Goal: Communication & Community: Answer question/provide support

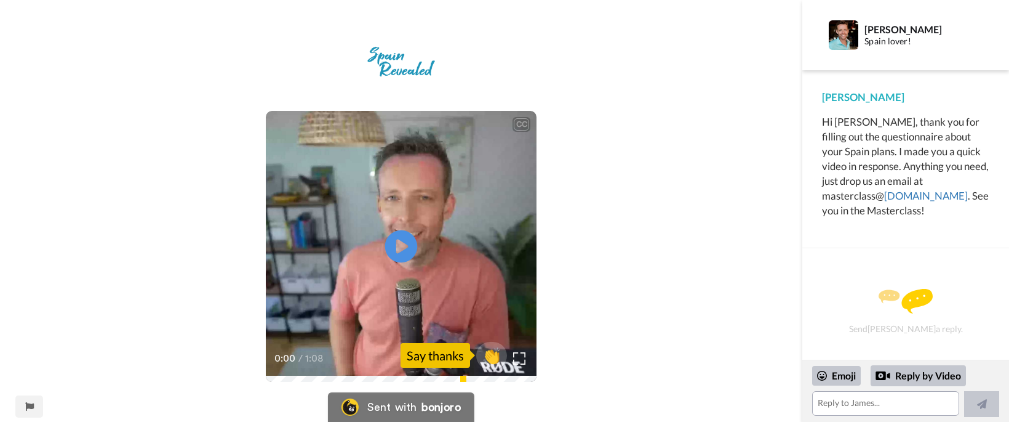
click at [398, 252] on icon "Play/Pause" at bounding box center [401, 246] width 33 height 58
click at [854, 287] on div "Send [PERSON_NAME] a reply." at bounding box center [906, 312] width 174 height 84
click at [840, 402] on textarea at bounding box center [885, 403] width 147 height 25
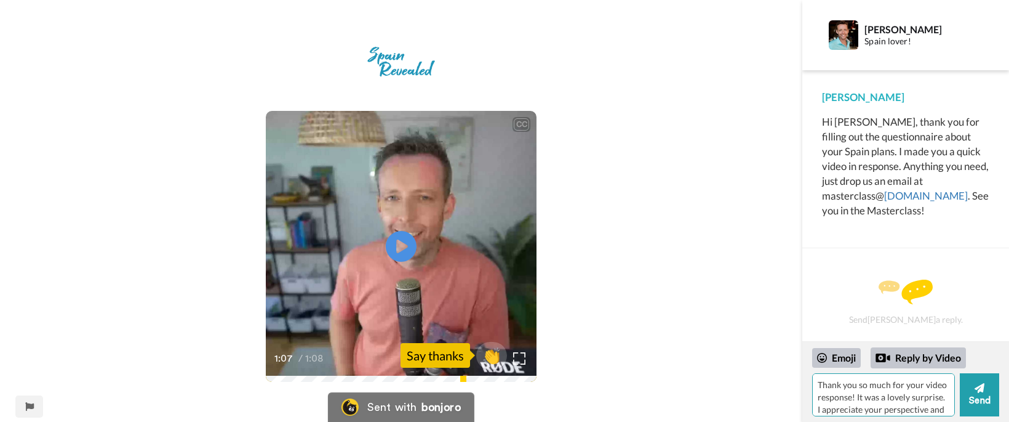
click at [818, 383] on textarea "Thank you so much for your video response! It was a lovely surprise. I apprecia…" at bounding box center [883, 394] width 143 height 43
click at [860, 393] on textarea "Hi [PERSON_NAME]...thank you so much for your video response! It was a lovely s…" at bounding box center [883, 394] width 143 height 43
click at [940, 381] on textarea "Hi [PERSON_NAME]...thank you so much for your video response! It was a lovely s…" at bounding box center [883, 394] width 143 height 43
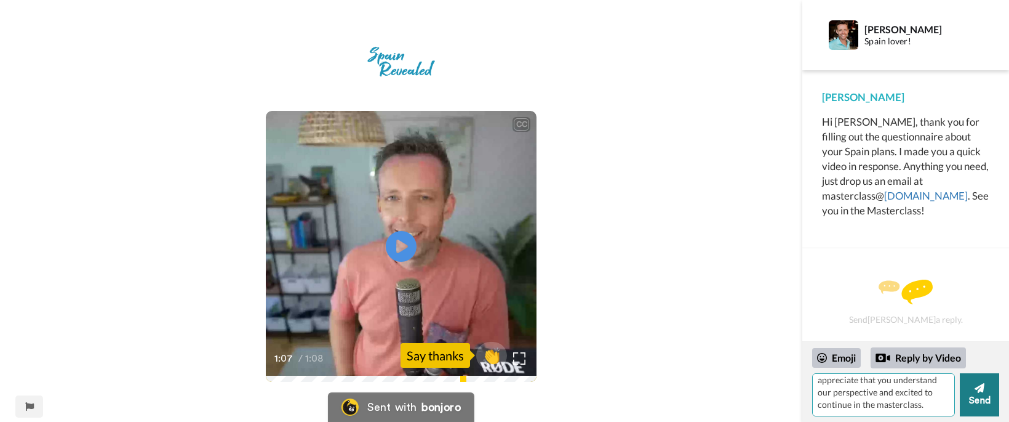
type textarea "Hi [PERSON_NAME]...thank you so much for your video response! It was a lovely s…"
click at [982, 392] on icon at bounding box center [980, 388] width 10 height 12
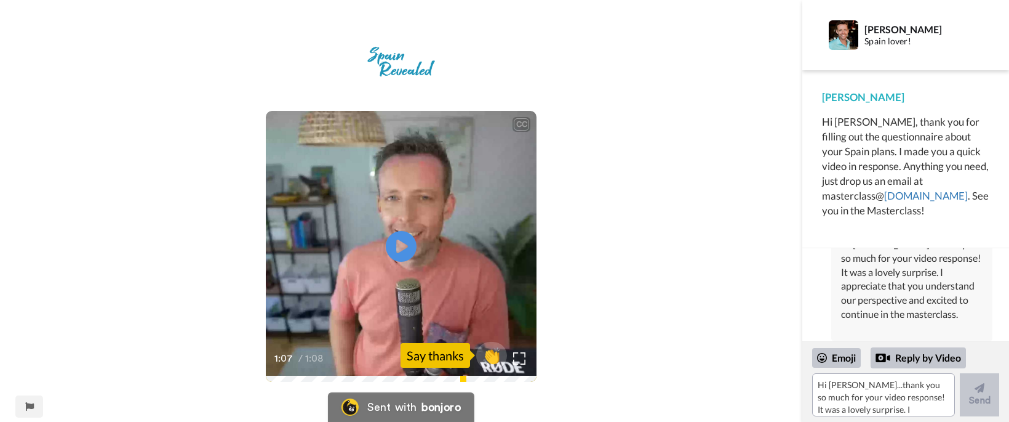
scroll to position [75, 0]
click at [392, 244] on icon at bounding box center [401, 246] width 33 height 33
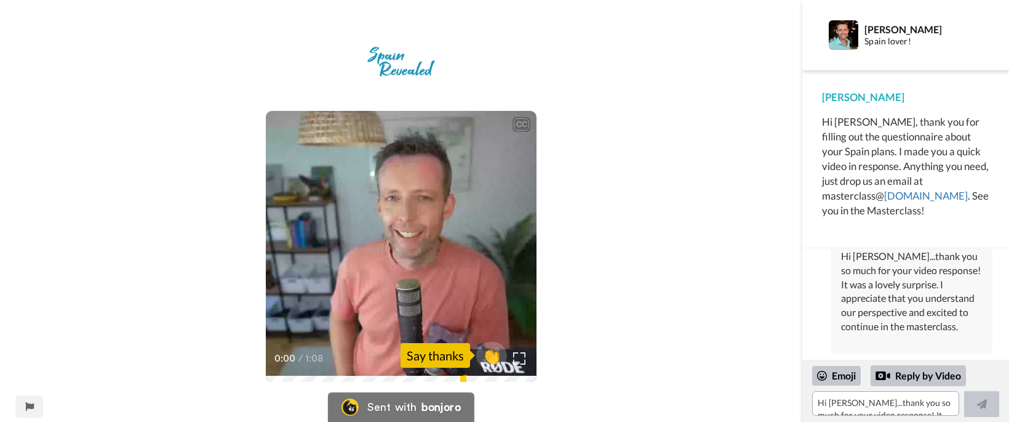
scroll to position [57, 0]
